Goal: Register for event/course

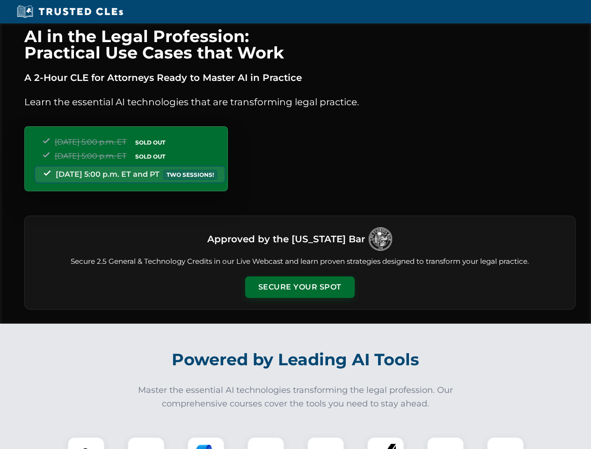
click at [299, 287] on button "Secure Your Spot" at bounding box center [299, 287] width 109 height 22
click at [86, 443] on img at bounding box center [86, 455] width 27 height 27
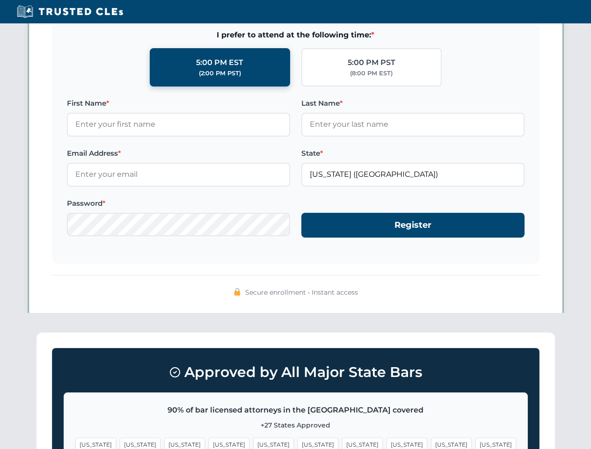
click at [342, 443] on span "[US_STATE]" at bounding box center [362, 445] width 41 height 14
click at [431, 443] on span "[US_STATE]" at bounding box center [451, 445] width 41 height 14
